Goal: Transaction & Acquisition: Purchase product/service

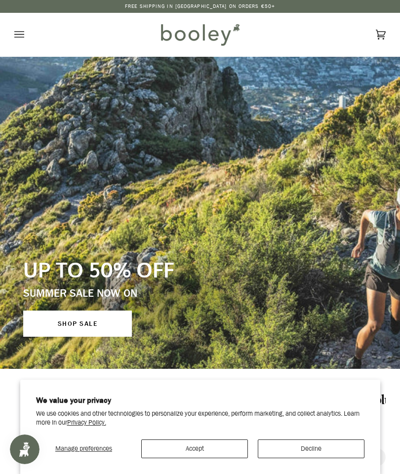
click at [206, 448] on button "Accept" at bounding box center [194, 449] width 107 height 19
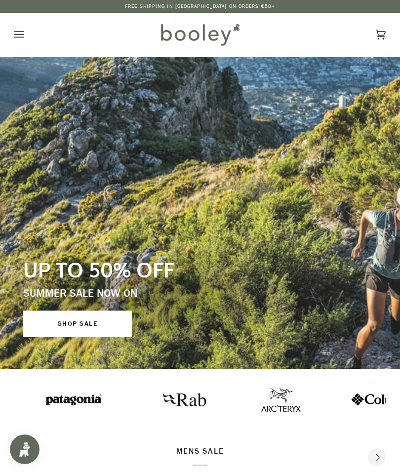
click at [16, 40] on icon "Open menu" at bounding box center [19, 34] width 10 height 15
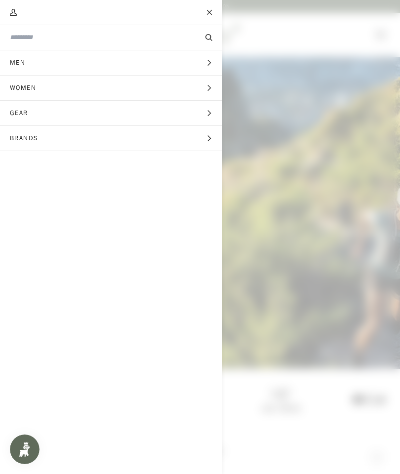
click at [209, 111] on icon "Main menu" at bounding box center [208, 113] width 3 height 6
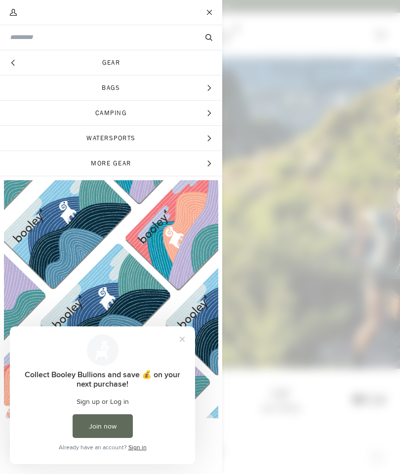
click at [171, 40] on input "Search our store" at bounding box center [94, 37] width 169 height 9
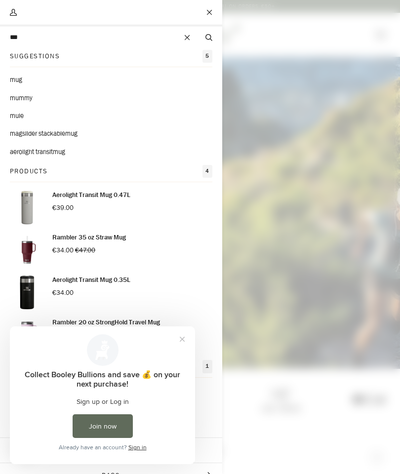
type input "***"
click at [209, 38] on button "Search" at bounding box center [209, 38] width 27 height 10
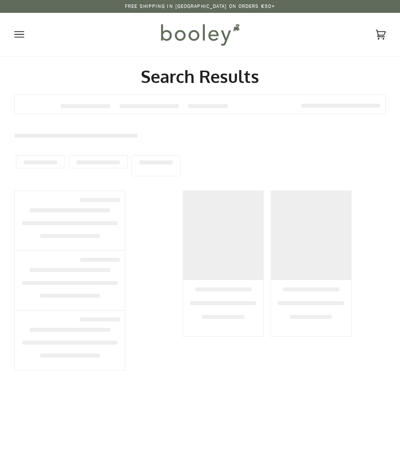
type input "***"
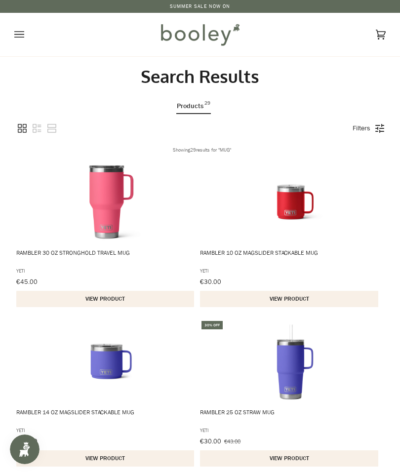
click at [282, 244] on img "Rambler 10 oz MagSlider Stackable Mug" at bounding box center [291, 202] width 84 height 84
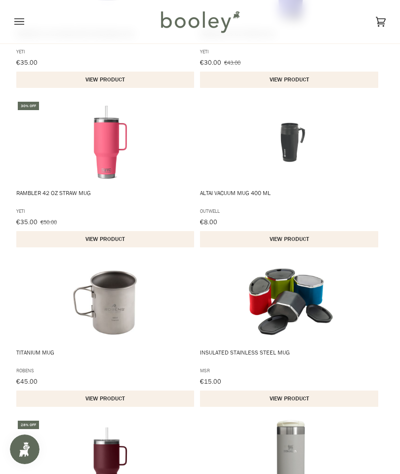
scroll to position [384, 0]
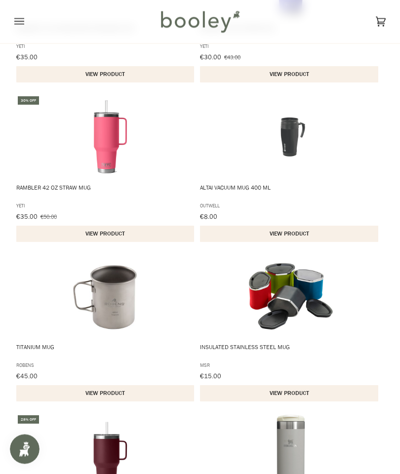
click at [35, 353] on span "Titanium Mug" at bounding box center [105, 352] width 179 height 16
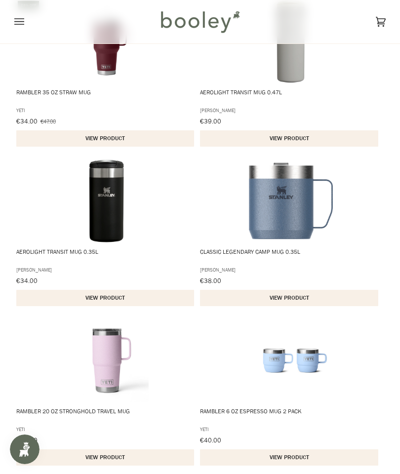
scroll to position [810, 0]
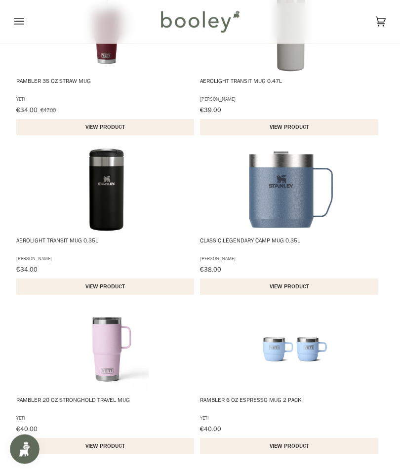
click at [277, 232] on img "Classic Legendary Camp Mug 0.35L" at bounding box center [291, 190] width 84 height 84
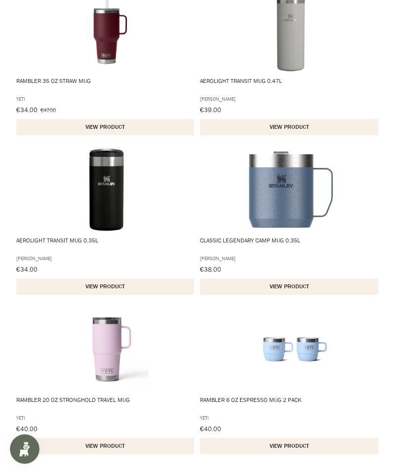
scroll to position [850, 0]
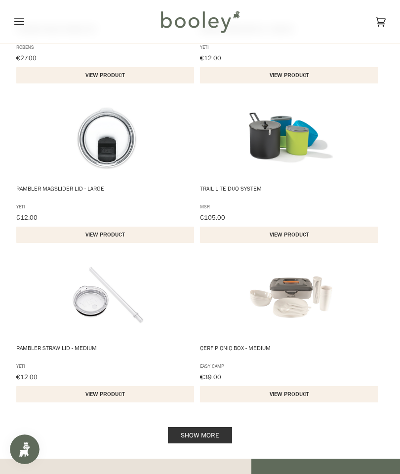
click at [209, 435] on link "Show more" at bounding box center [200, 435] width 64 height 16
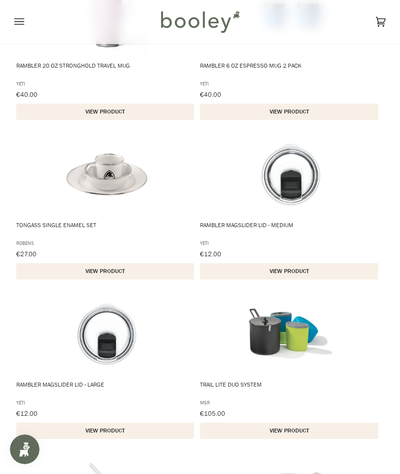
scroll to position [1144, 0]
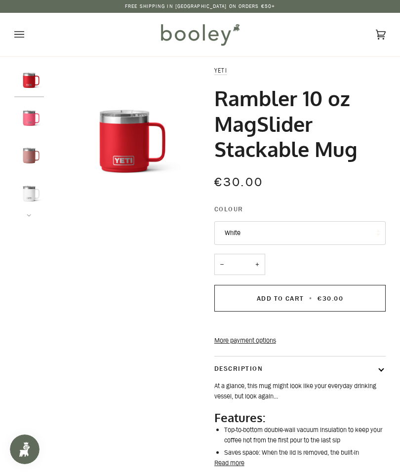
click at [24, 169] on img "Yeti Rambler 10 oz Mug Sandstone Pink - Booley Galway" at bounding box center [29, 156] width 30 height 30
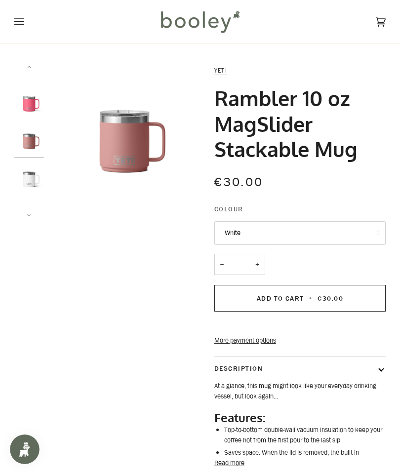
scroll to position [66, 0]
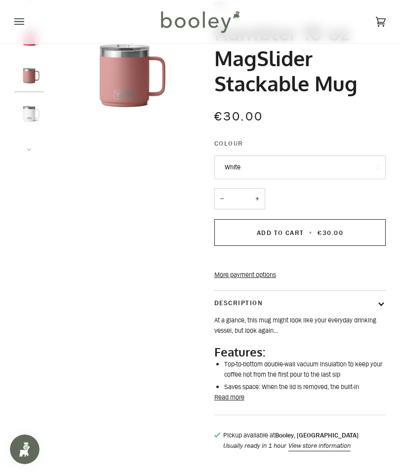
click at [235, 392] on li "Saves space: When the lid is removed, the built-in" at bounding box center [305, 387] width 162 height 10
click at [241, 403] on button "Read more" at bounding box center [229, 398] width 30 height 10
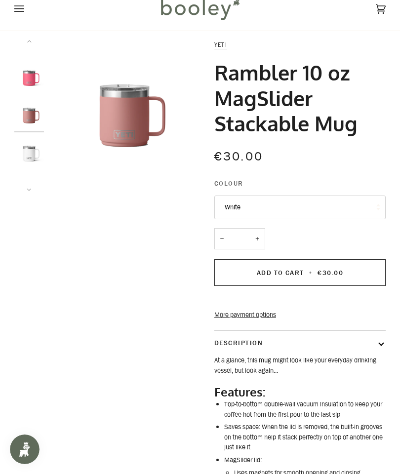
scroll to position [0, 0]
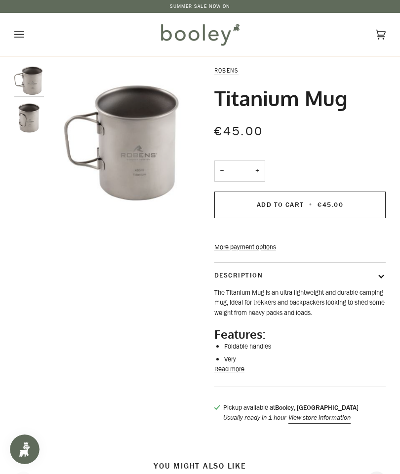
click at [240, 374] on button "Read more" at bounding box center [229, 370] width 30 height 10
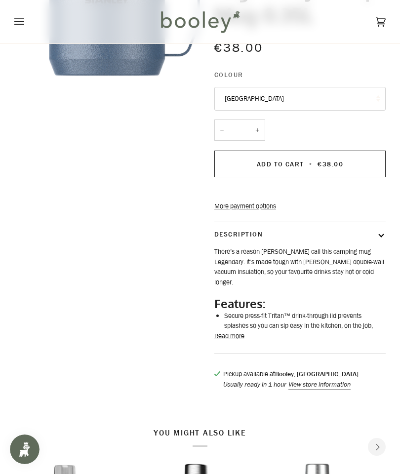
scroll to position [145, 0]
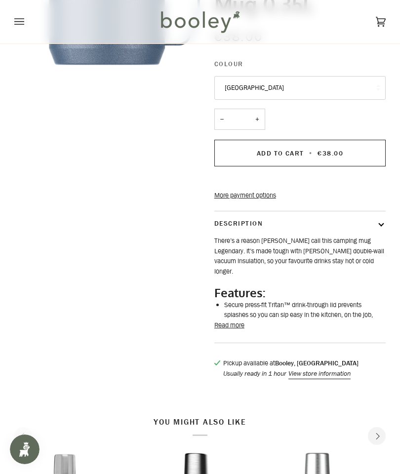
click at [231, 330] on button "Read more" at bounding box center [229, 326] width 30 height 10
